Goal: Information Seeking & Learning: Learn about a topic

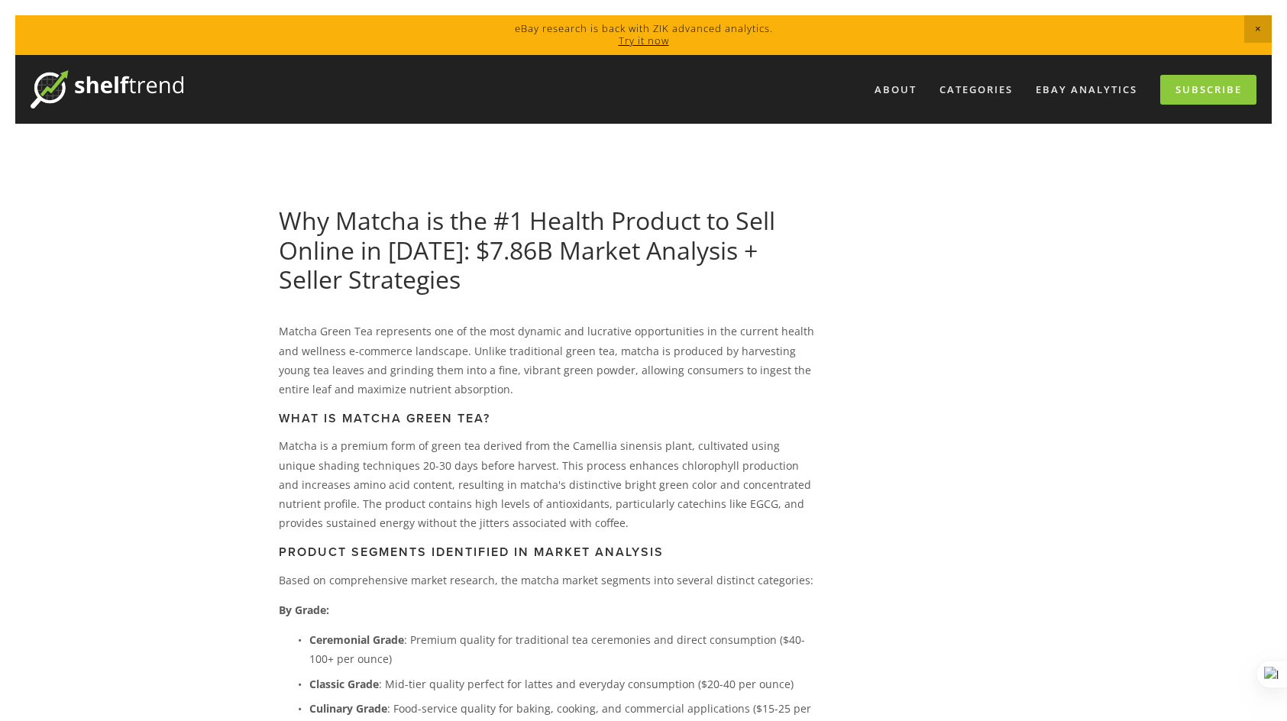
drag, startPoint x: 0, startPoint y: 0, endPoint x: 889, endPoint y: 317, distance: 943.9
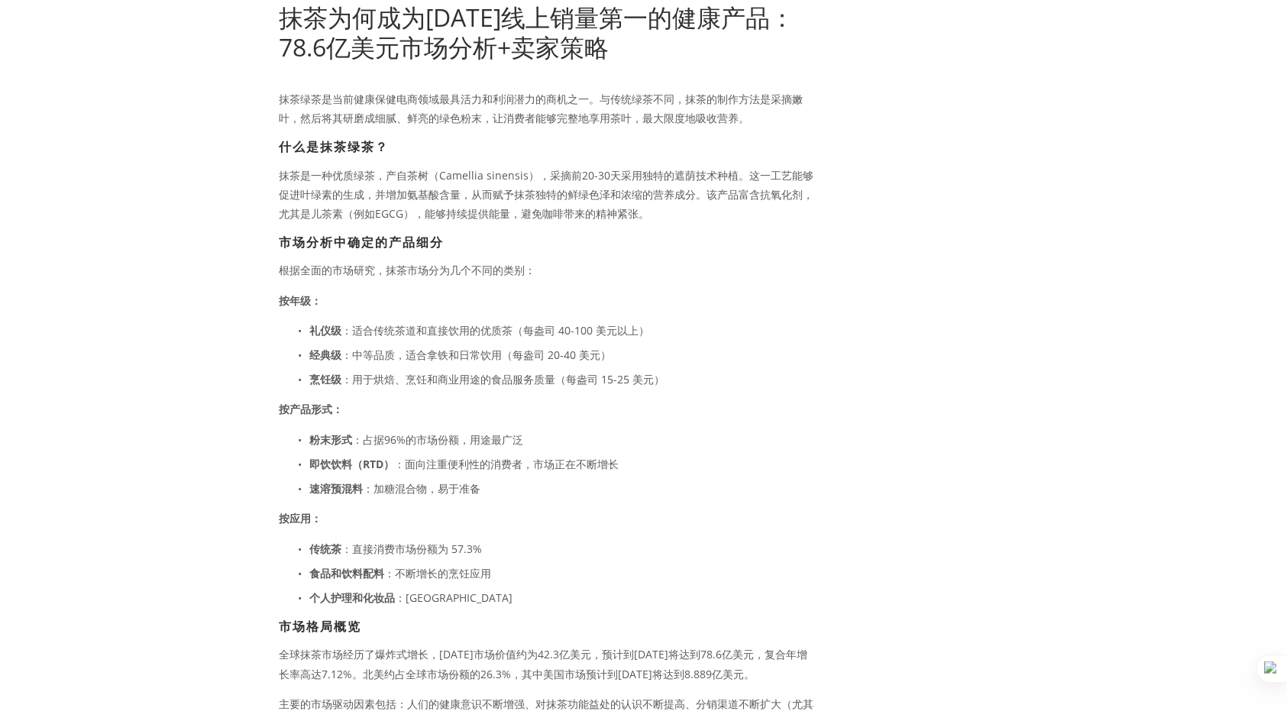
scroll to position [458, 0]
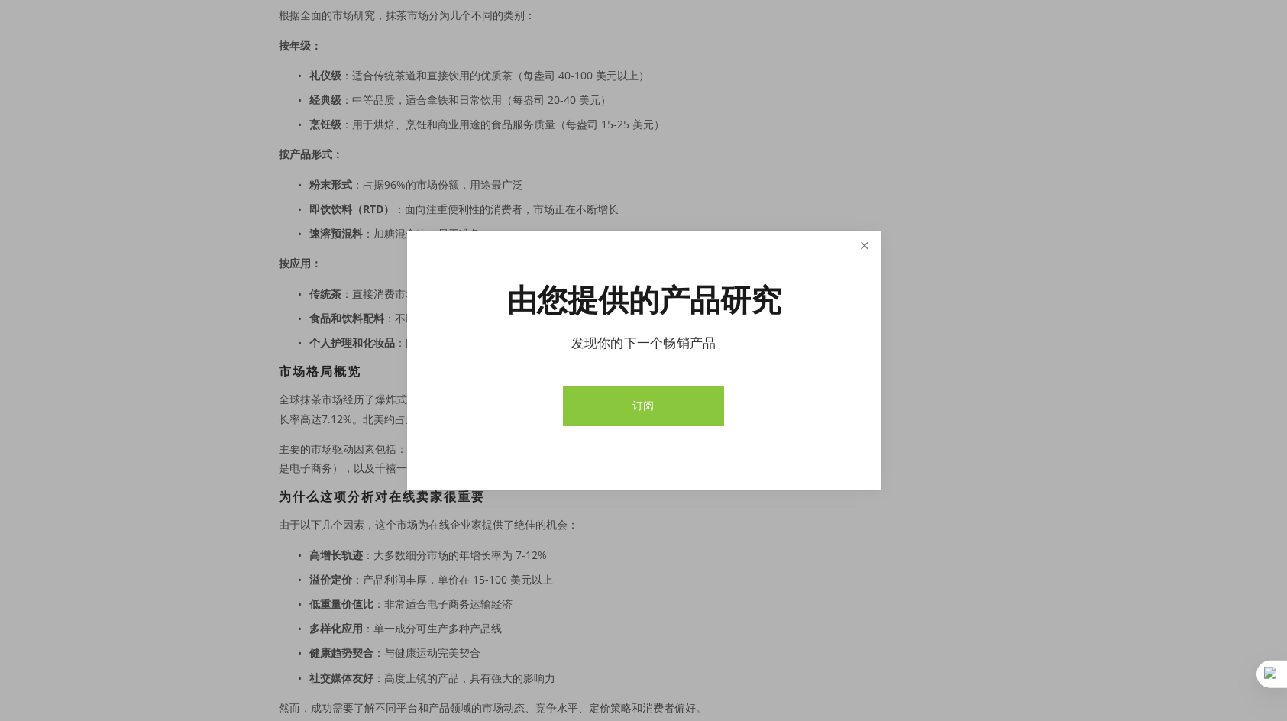
click at [862, 247] on link "关闭" at bounding box center [864, 246] width 27 height 27
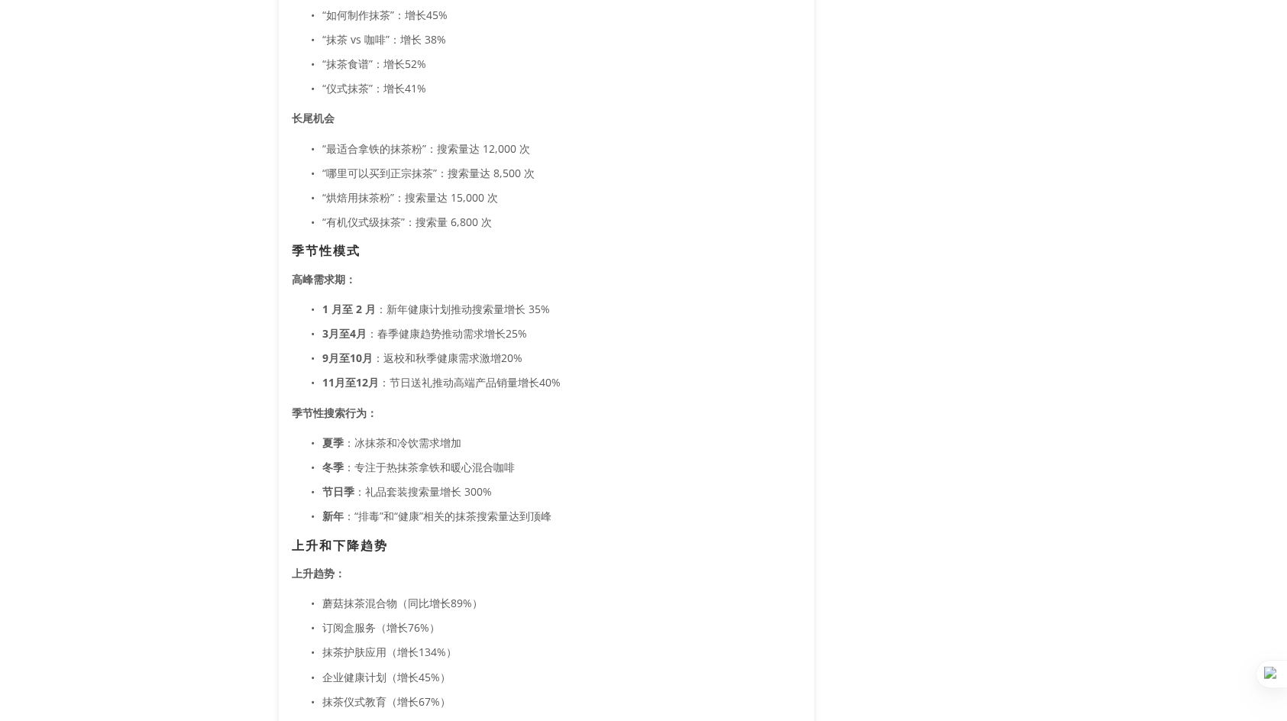
scroll to position [2139, 0]
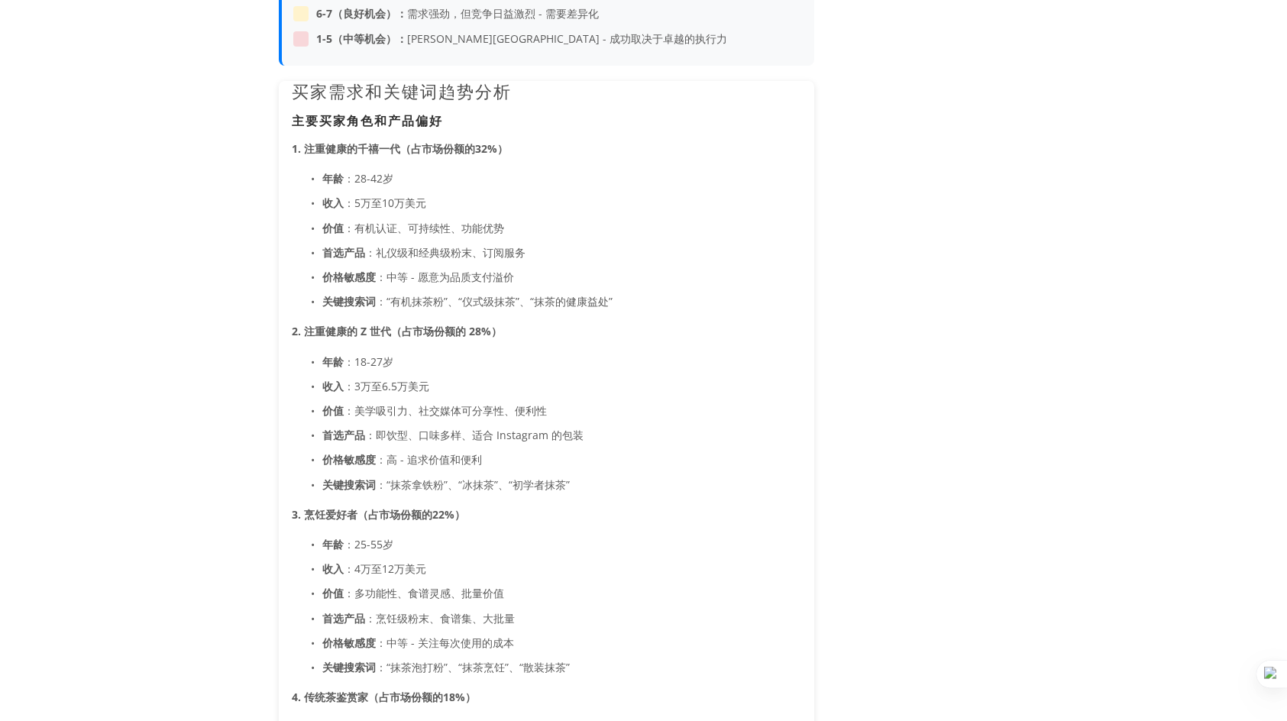
scroll to position [1375, 0]
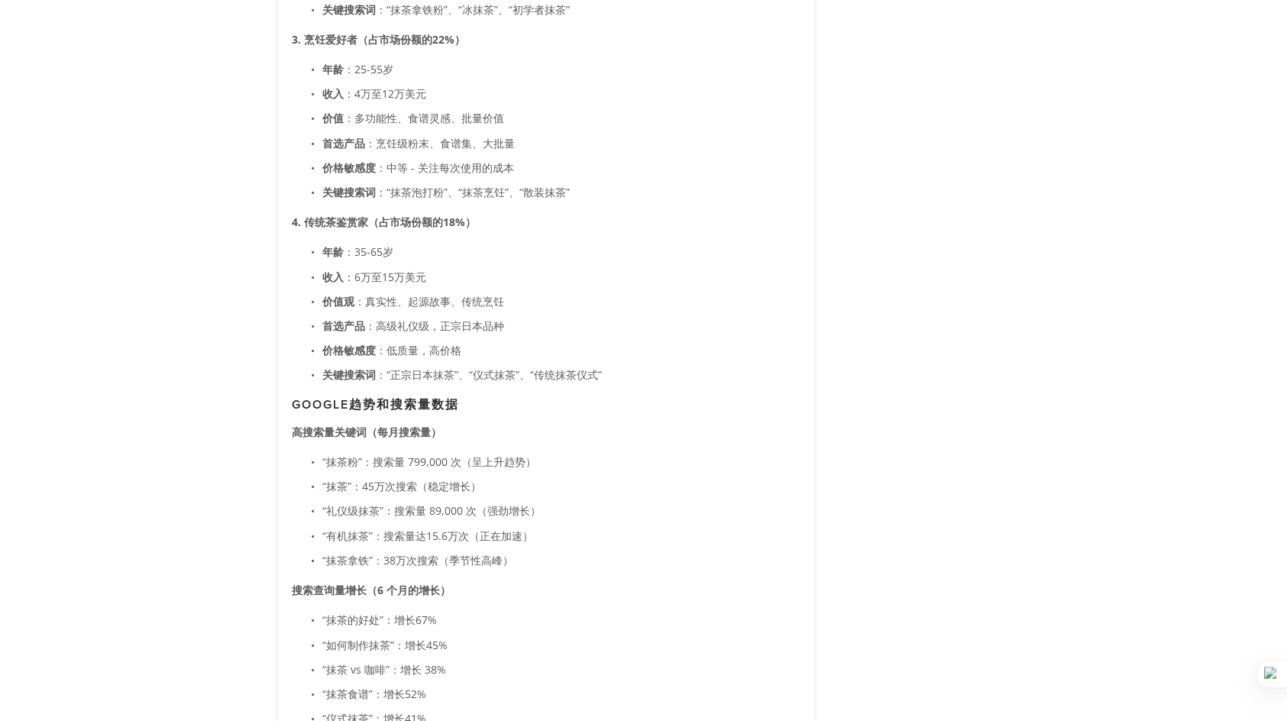
scroll to position [1833, 0]
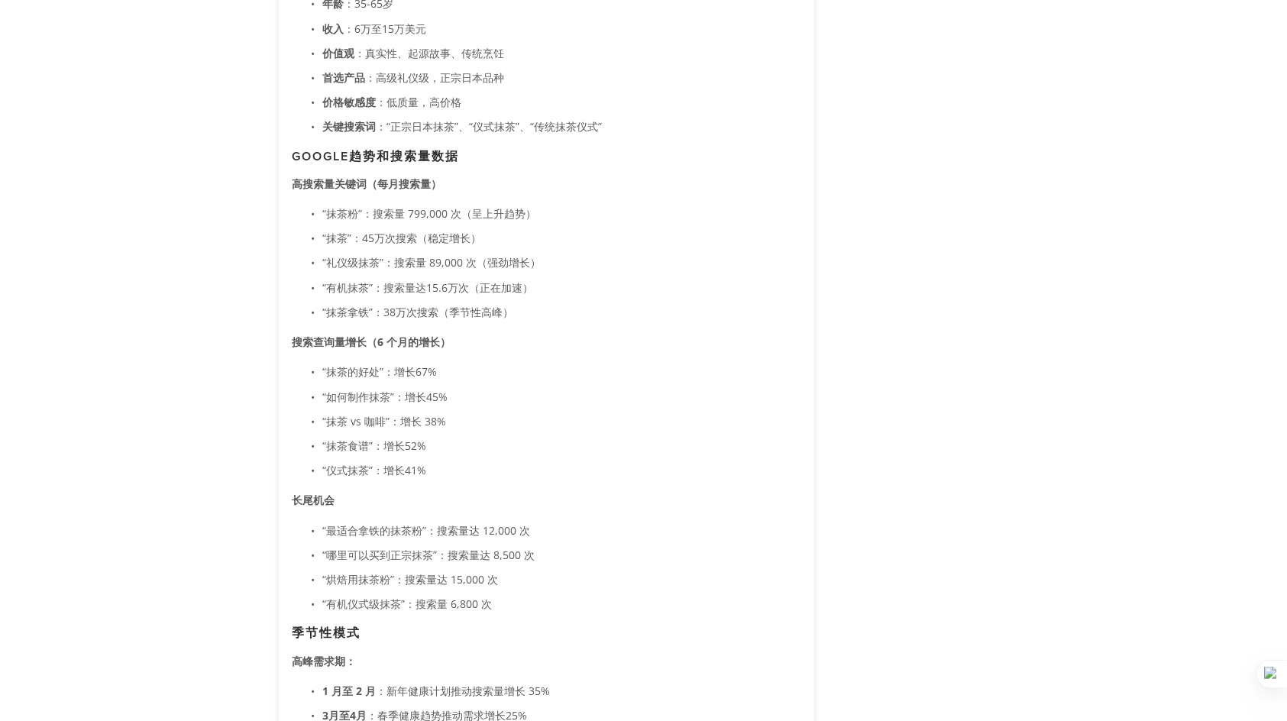
scroll to position [1986, 0]
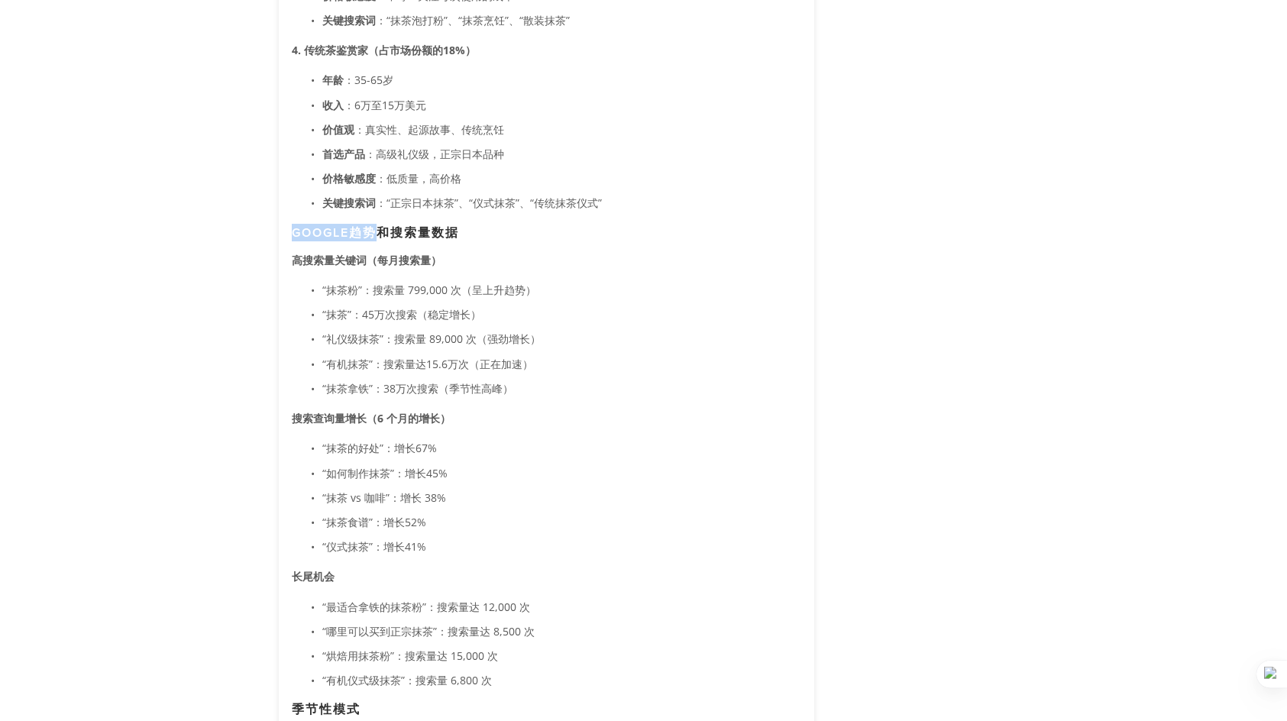
drag, startPoint x: 286, startPoint y: 231, endPoint x: 376, endPoint y: 230, distance: 89.4
copy font "Google趋势"
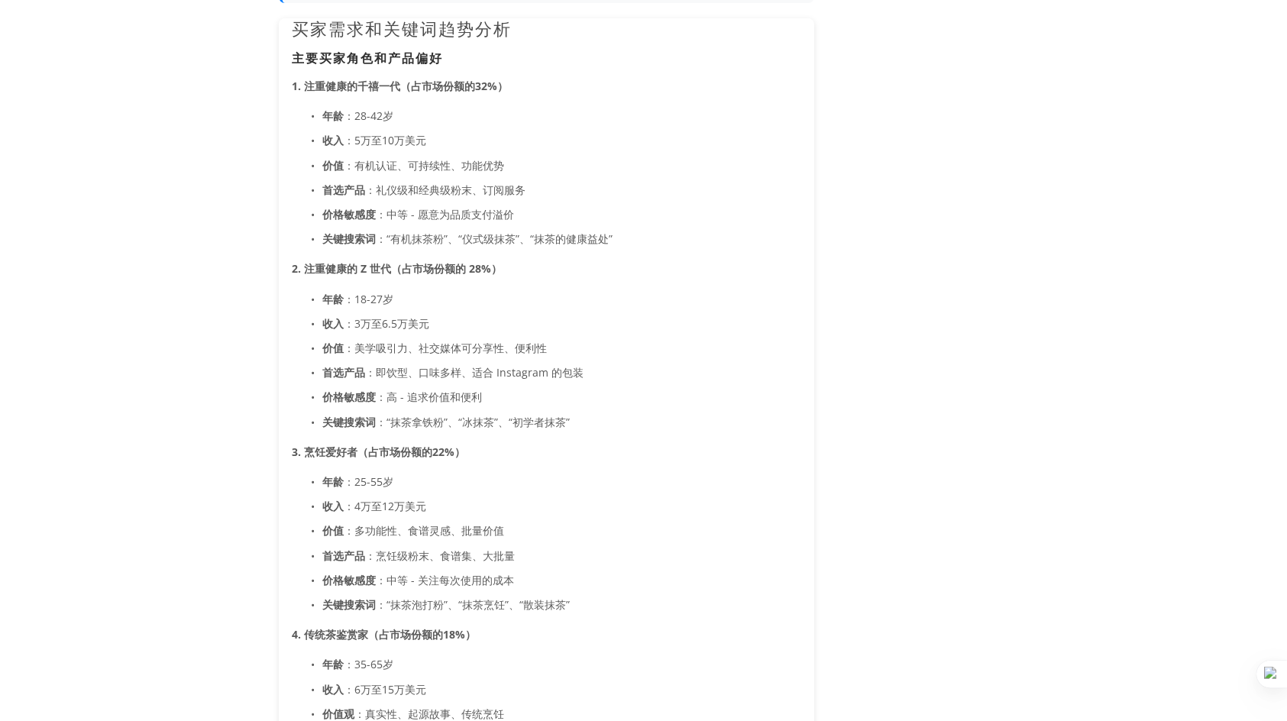
scroll to position [1375, 0]
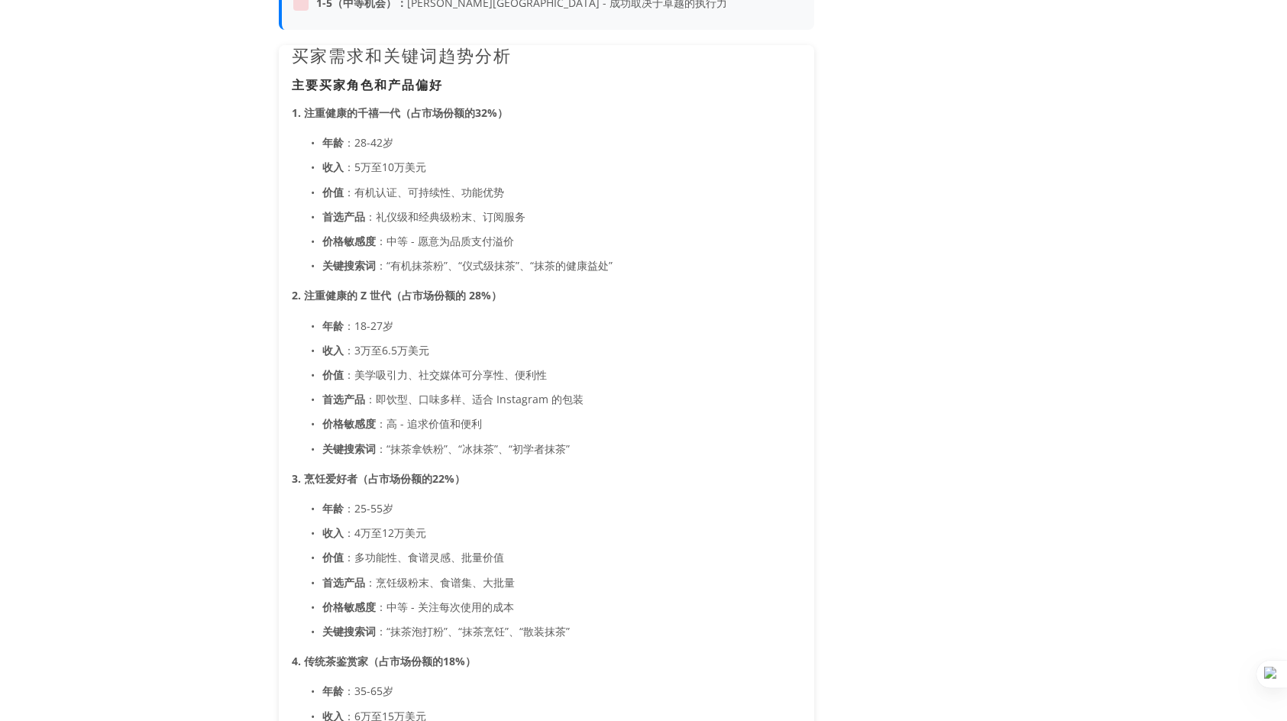
drag, startPoint x: 286, startPoint y: 82, endPoint x: 351, endPoint y: 89, distance: 65.3
click at [351, 89] on font "主要买家角色和产品偏好" at bounding box center [367, 85] width 151 height 18
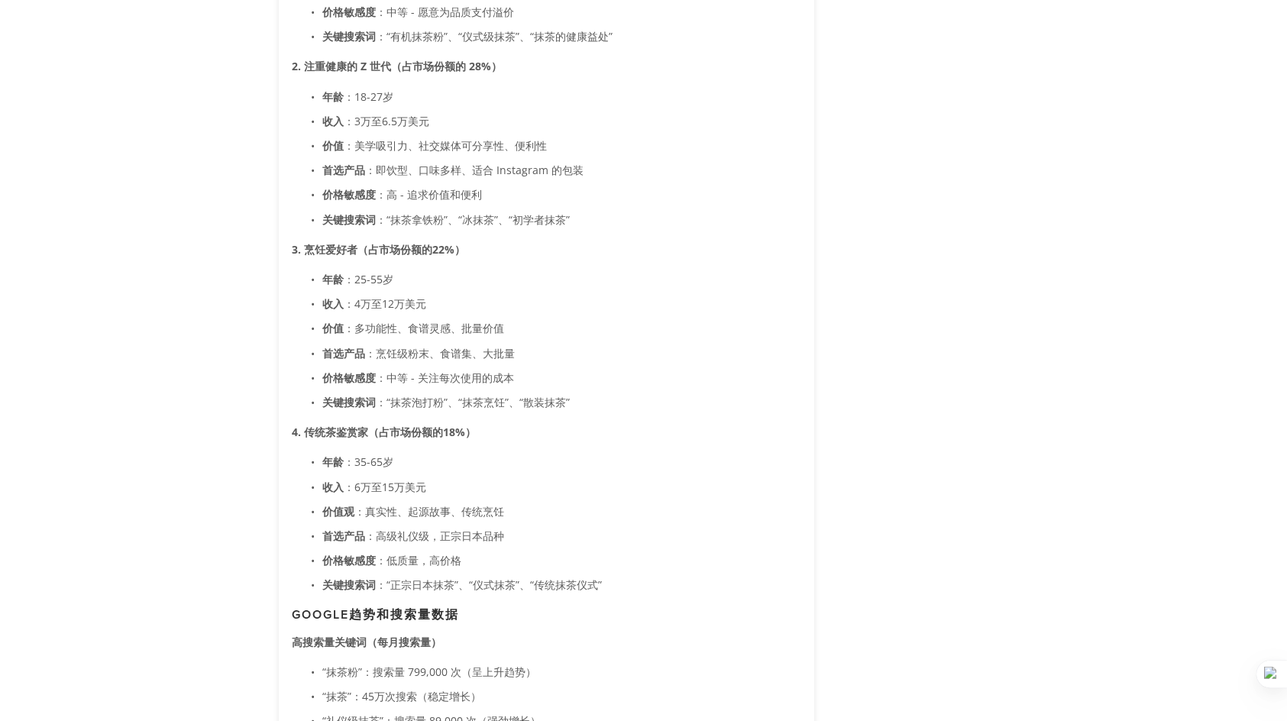
scroll to position [1680, 0]
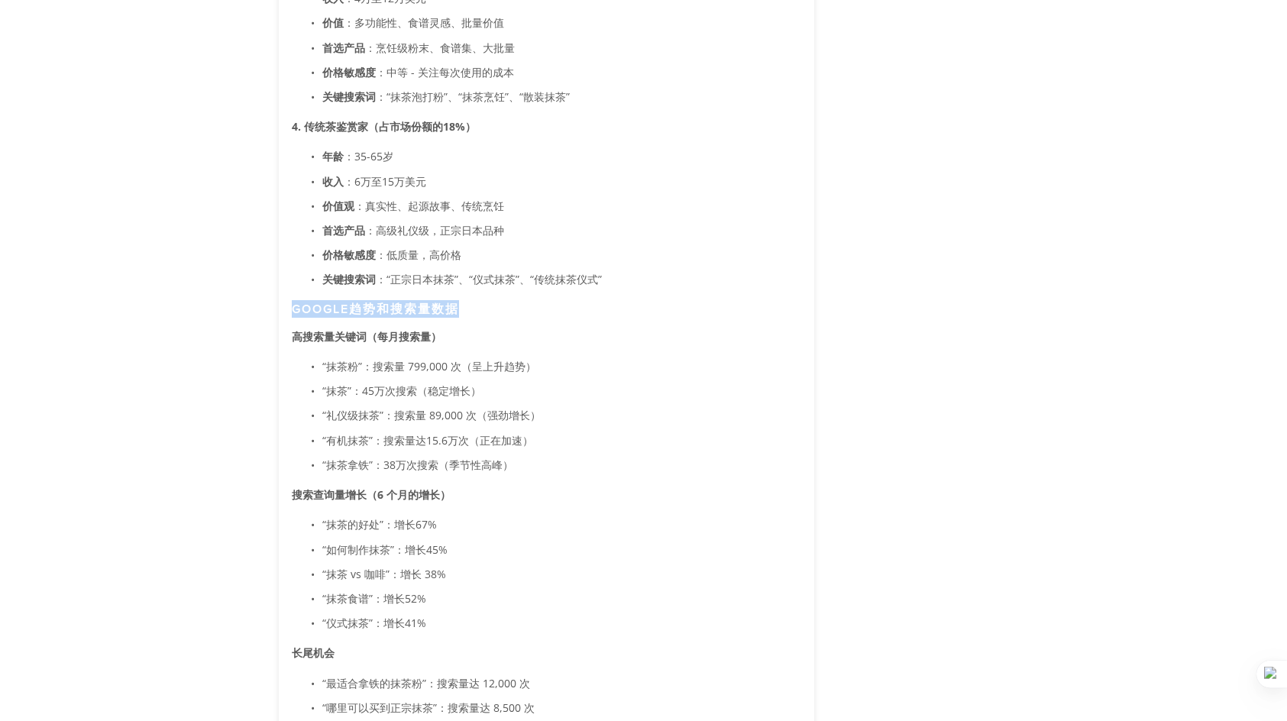
copy font "Google趋势和搜索量数据"
drag, startPoint x: 294, startPoint y: 308, endPoint x: 460, endPoint y: 312, distance: 165.8
click at [459, 312] on font "Google趋势和搜索量数据" at bounding box center [375, 309] width 167 height 18
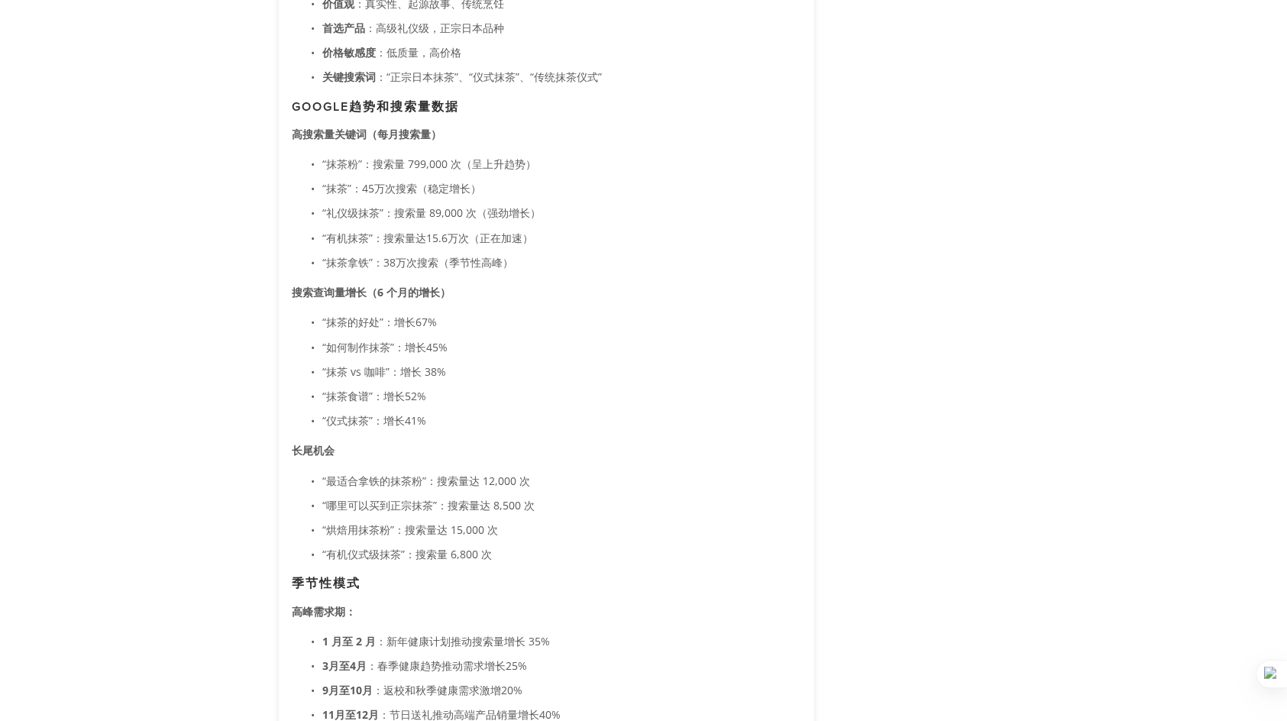
scroll to position [2139, 0]
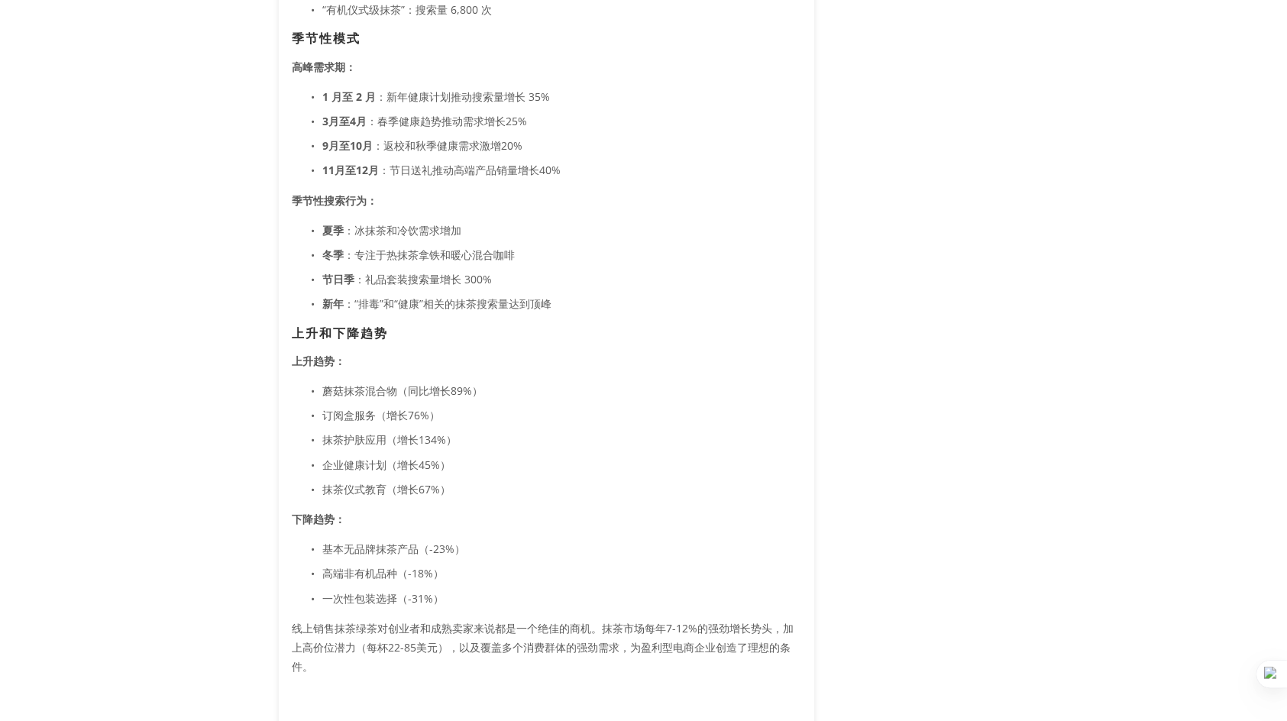
scroll to position [2673, 0]
